Goal: Information Seeking & Learning: Learn about a topic

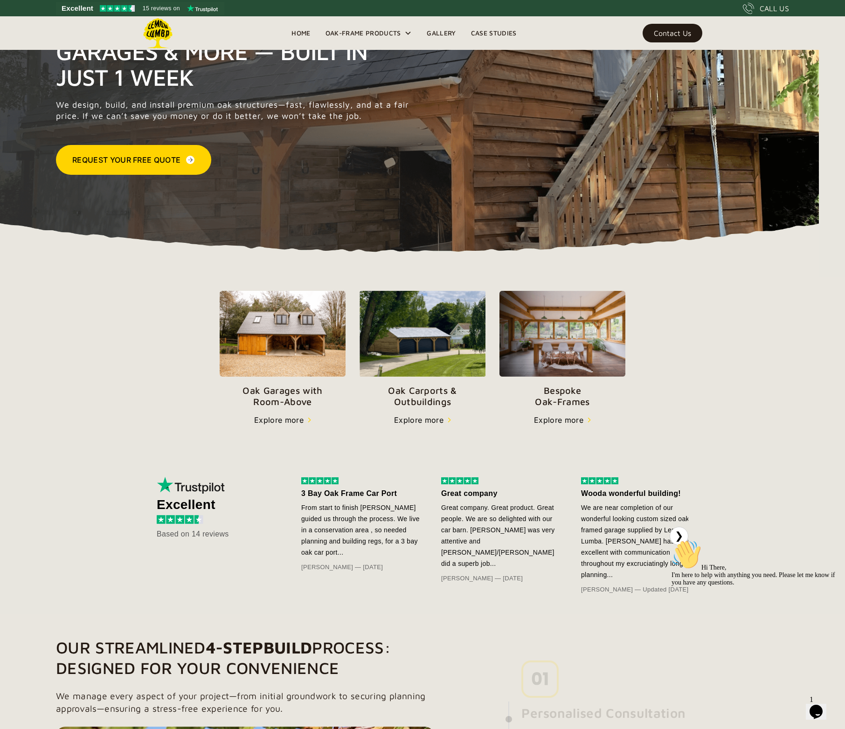
scroll to position [114, 0]
click at [301, 352] on img at bounding box center [283, 334] width 126 height 86
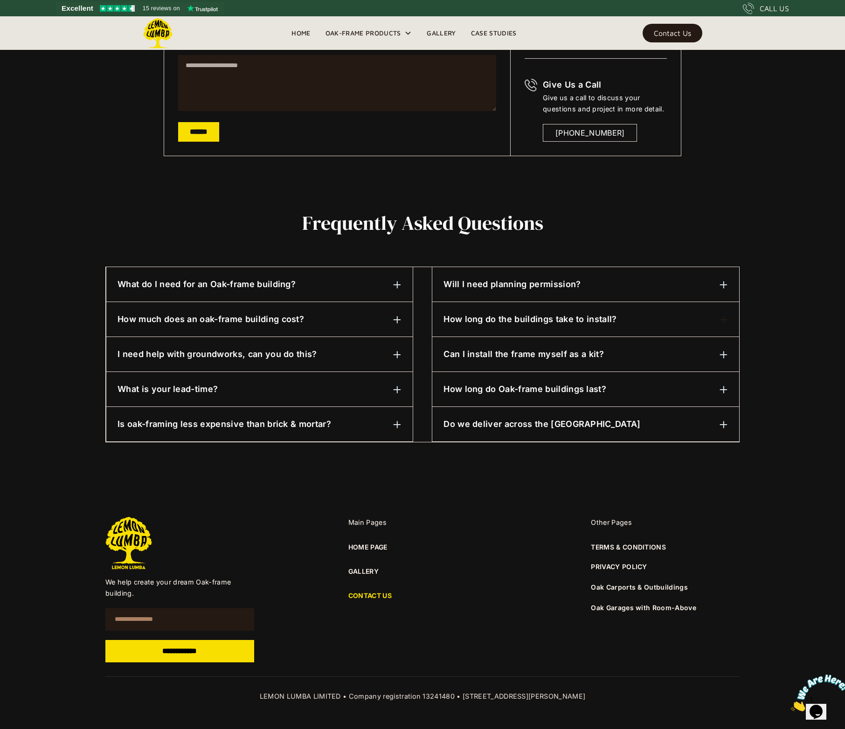
scroll to position [296, 0]
click at [187, 390] on h6 "What is your lead-time?" at bounding box center [168, 389] width 100 height 12
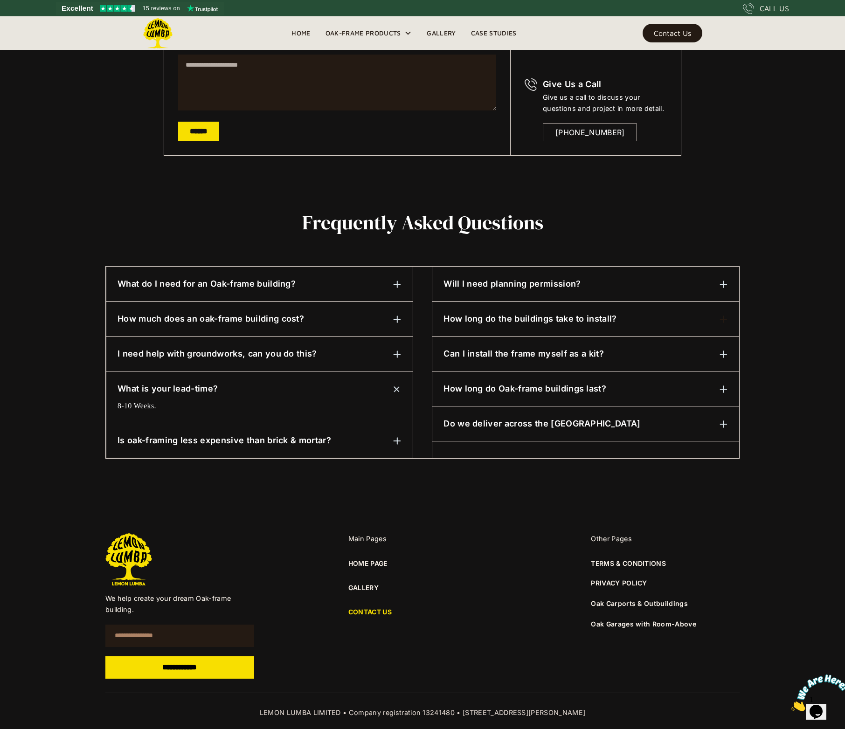
click at [195, 448] on div "Is oak-framing less expensive than brick & mortar? It depends on what specifica…" at bounding box center [259, 440] width 306 height 35
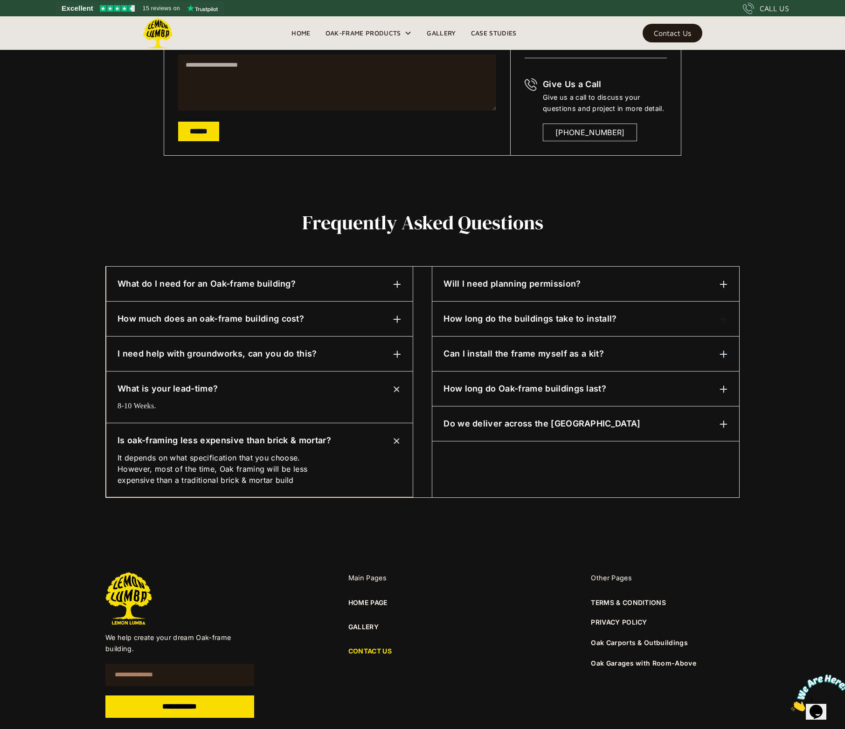
click at [176, 327] on div "How much does an oak-frame building cost? It depends on the size and specificat…" at bounding box center [259, 319] width 306 height 35
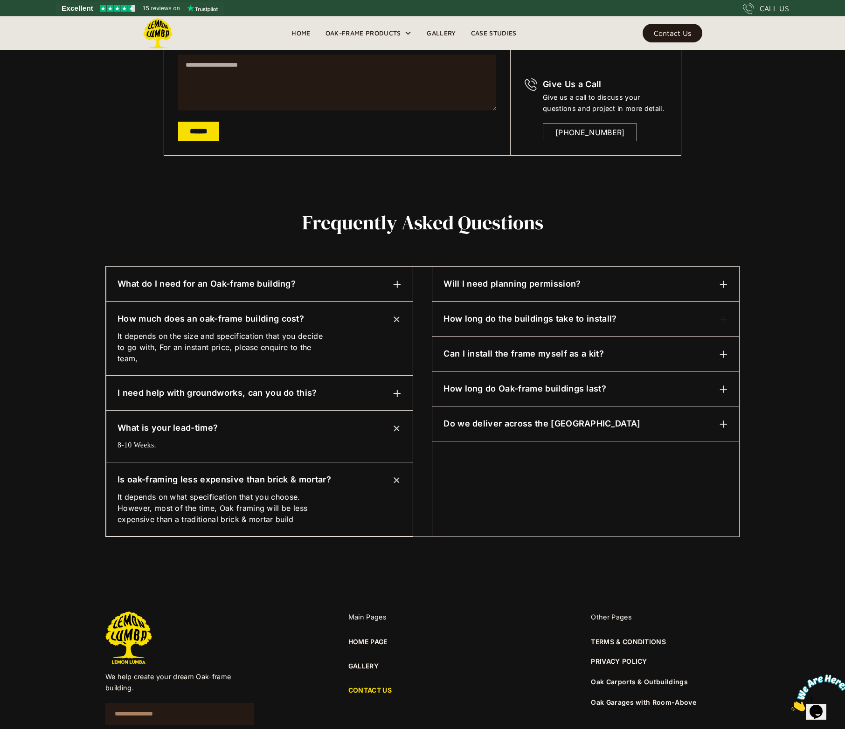
click at [159, 386] on div "I need help with groundworks, can you do this? We can assist with this, please …" at bounding box center [259, 393] width 306 height 35
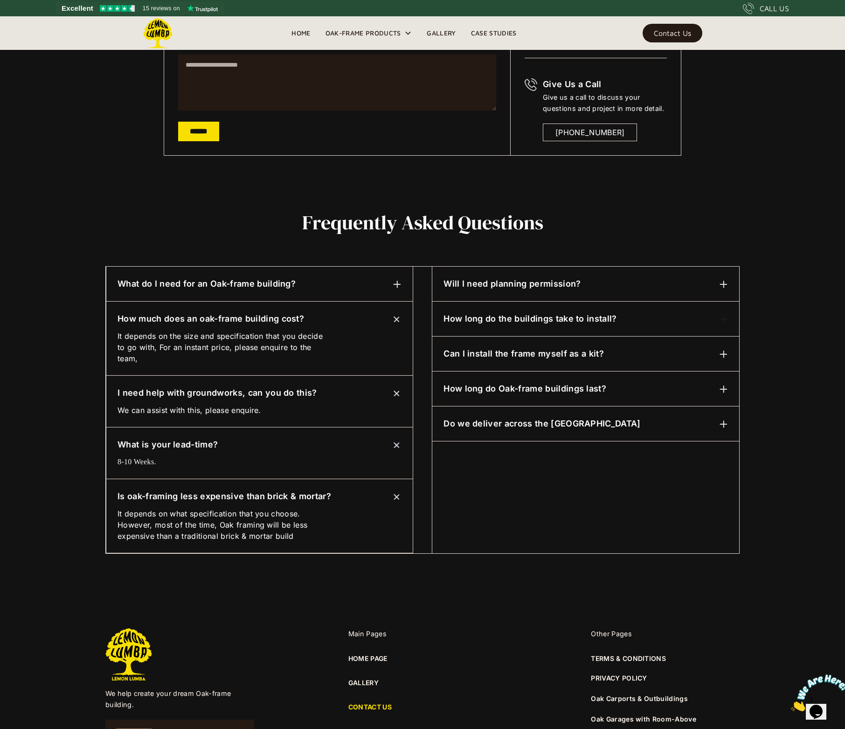
click at [379, 288] on div "What do I need for an Oak-frame building?" at bounding box center [260, 284] width 284 height 12
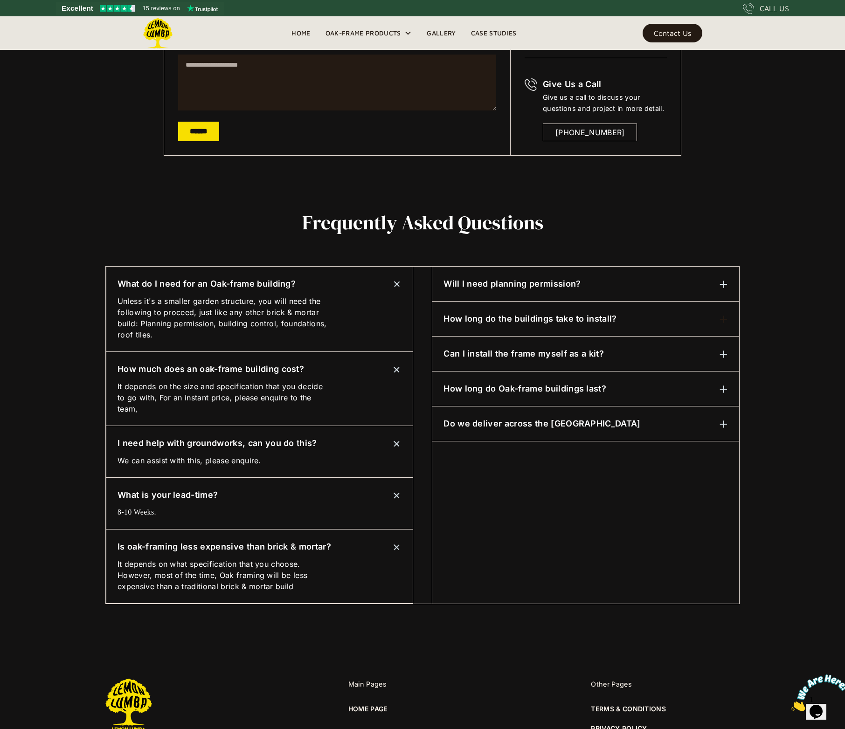
click at [538, 283] on h6 "Will I need planning permission?" at bounding box center [512, 284] width 137 height 12
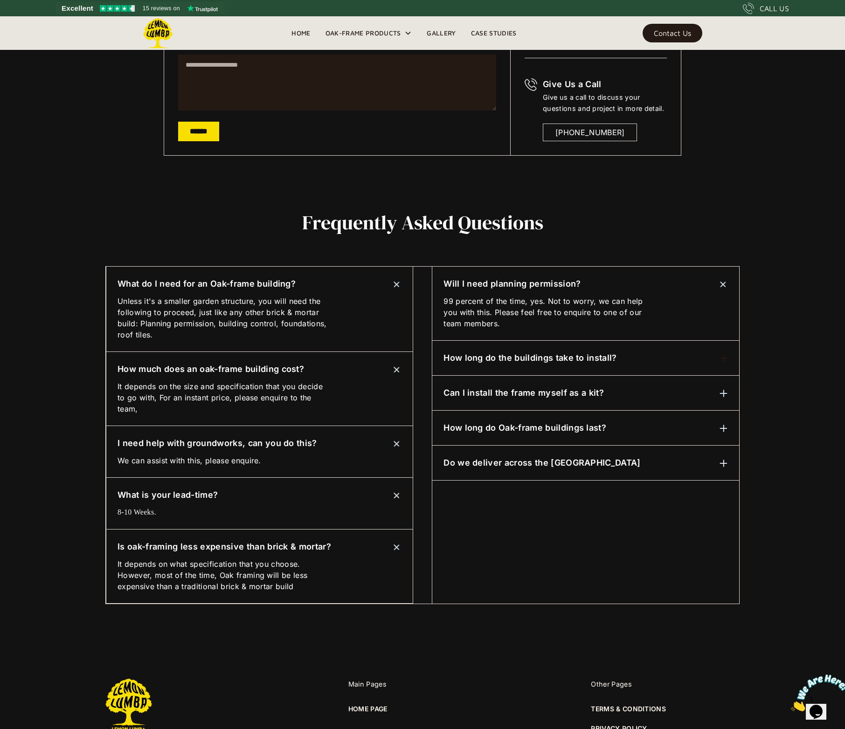
click at [619, 360] on div "How long do the buildings take to install?" at bounding box center [586, 358] width 284 height 12
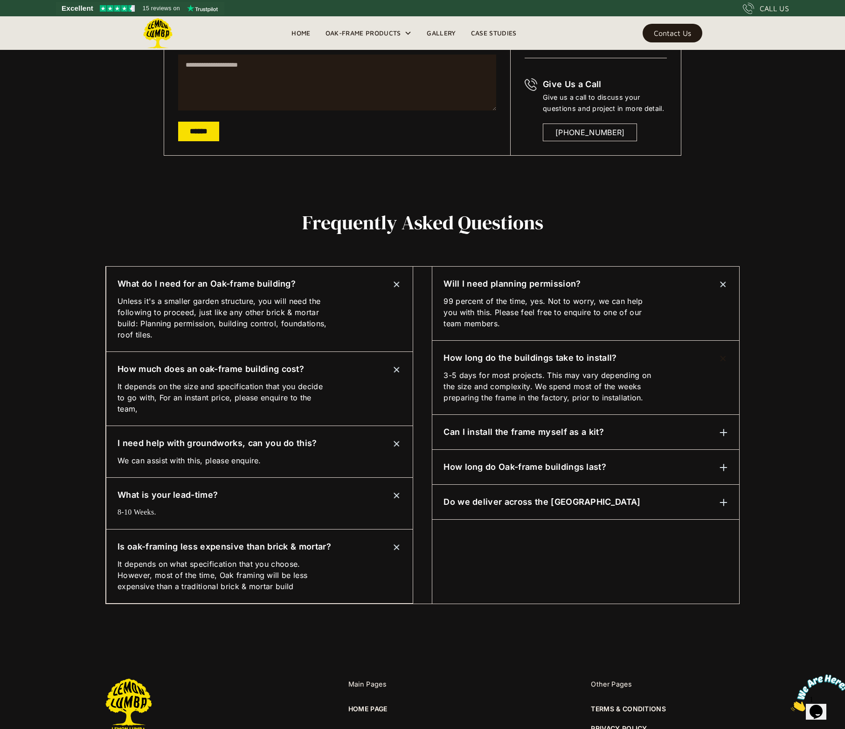
click at [601, 430] on h6 "Can I install the frame myself as a kit?" at bounding box center [524, 432] width 160 height 12
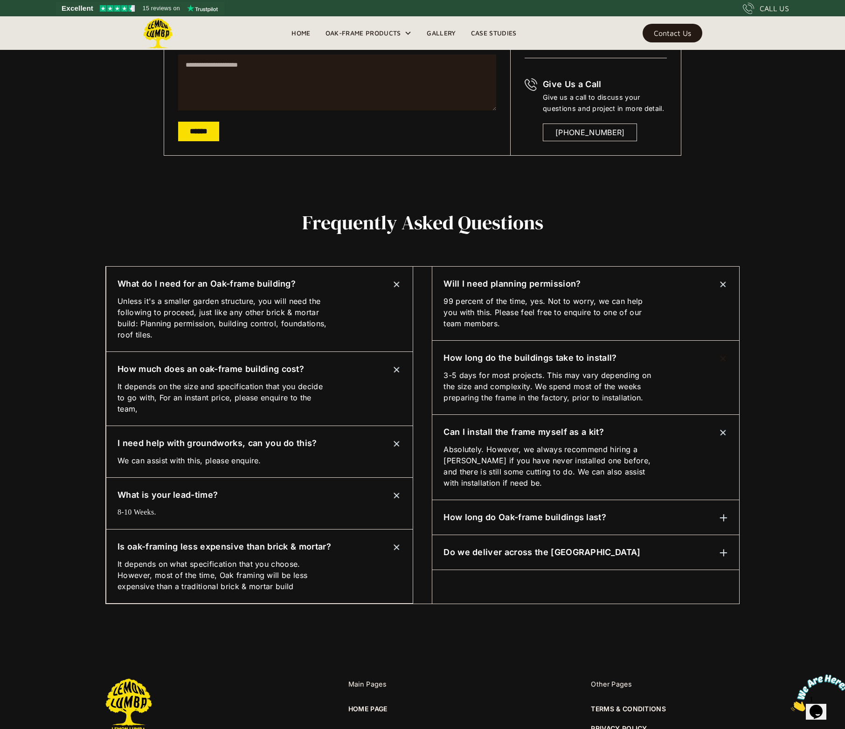
click at [635, 515] on div "How long do Oak-frame buildings last?" at bounding box center [586, 518] width 284 height 12
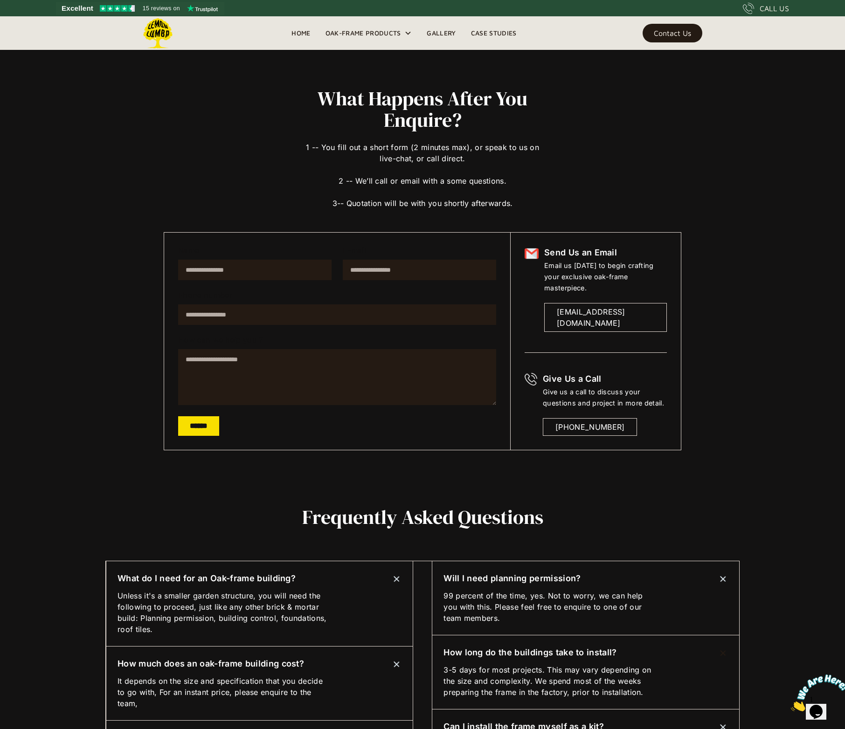
scroll to position [0, 0]
click at [164, 32] on img at bounding box center [158, 33] width 30 height 30
drag, startPoint x: 152, startPoint y: 29, endPoint x: 220, endPoint y: 36, distance: 68.4
click at [153, 29] on img at bounding box center [158, 33] width 30 height 30
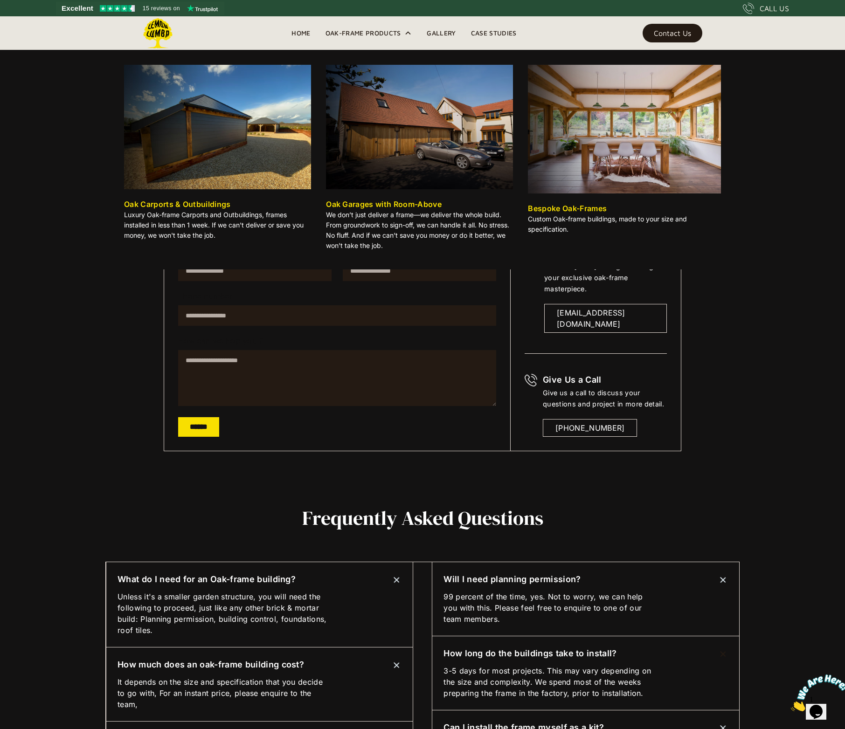
click at [362, 161] on img at bounding box center [419, 127] width 187 height 125
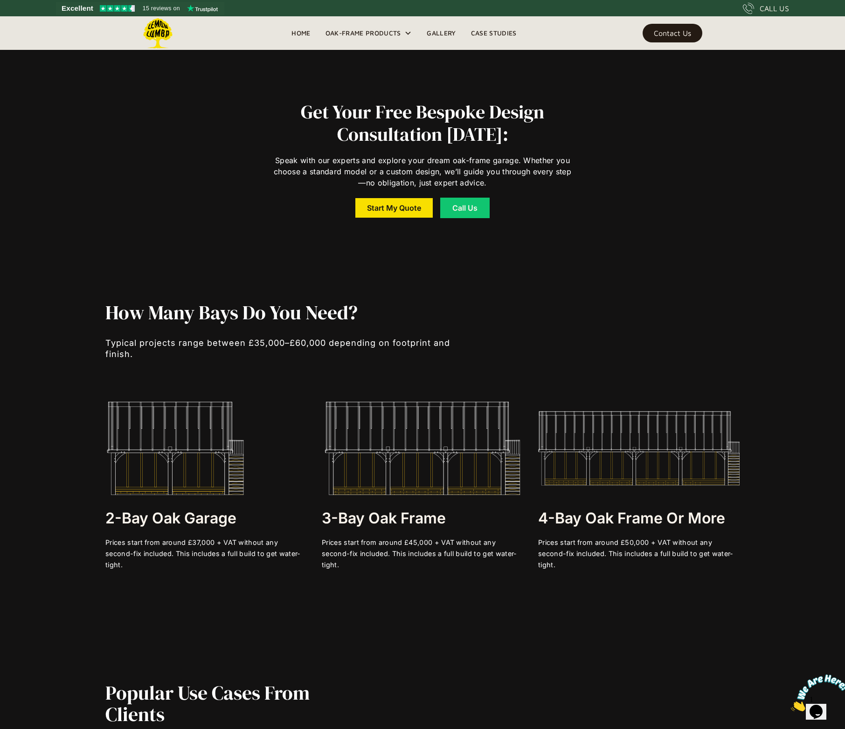
scroll to position [1902, 0]
